Goal: Register for event/course

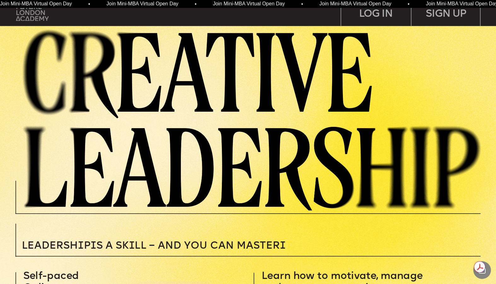
click at [38, 17] on img at bounding box center [32, 12] width 32 height 16
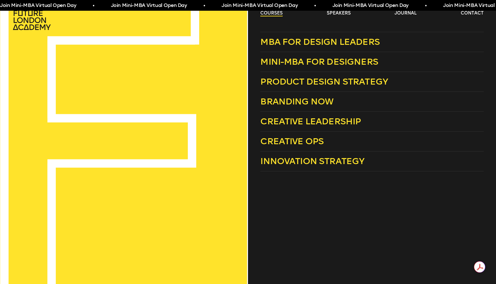
click at [273, 13] on link "courses" at bounding box center [271, 13] width 22 height 6
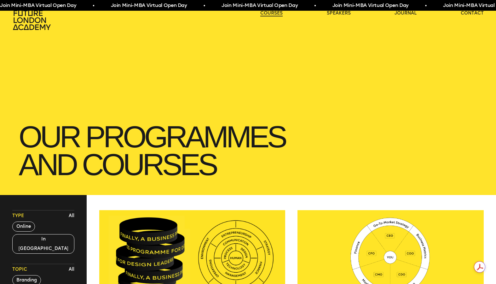
click at [273, 13] on link "courses" at bounding box center [271, 13] width 22 height 6
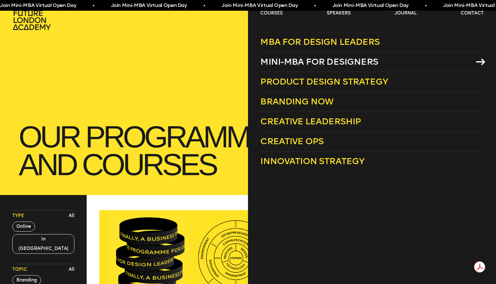
click at [282, 62] on span "Mini-MBA for Designers" at bounding box center [319, 61] width 118 height 10
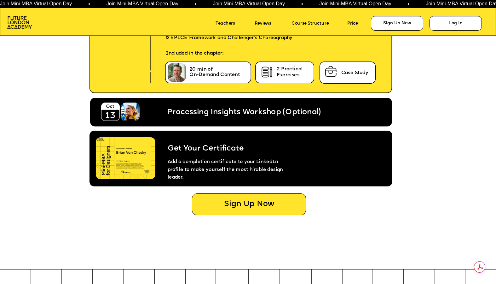
scroll to position [2770, 0]
